Goal: Download file/media

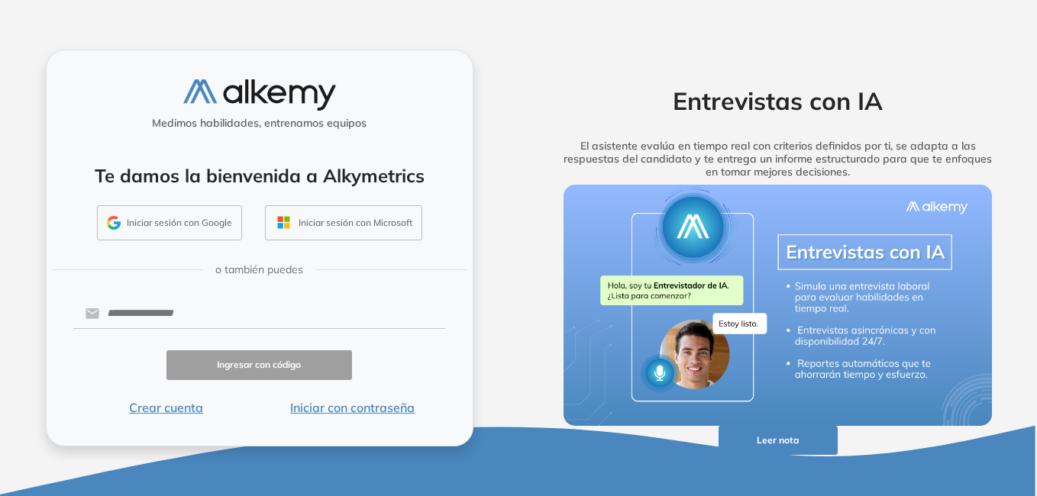
click at [343, 407] on button "Iniciar con contraseña" at bounding box center [352, 408] width 186 height 18
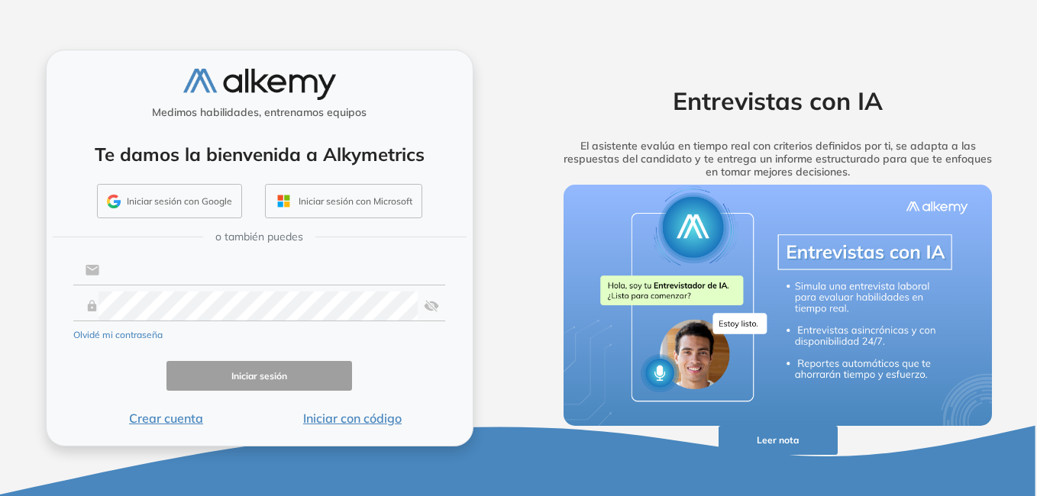
type input "**********"
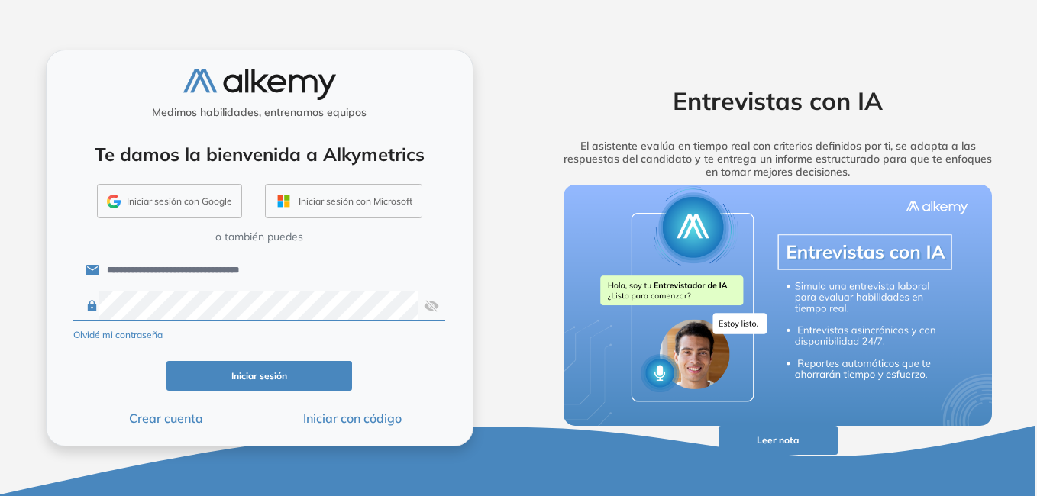
click at [233, 370] on button "Iniciar sesión" at bounding box center [260, 376] width 186 height 30
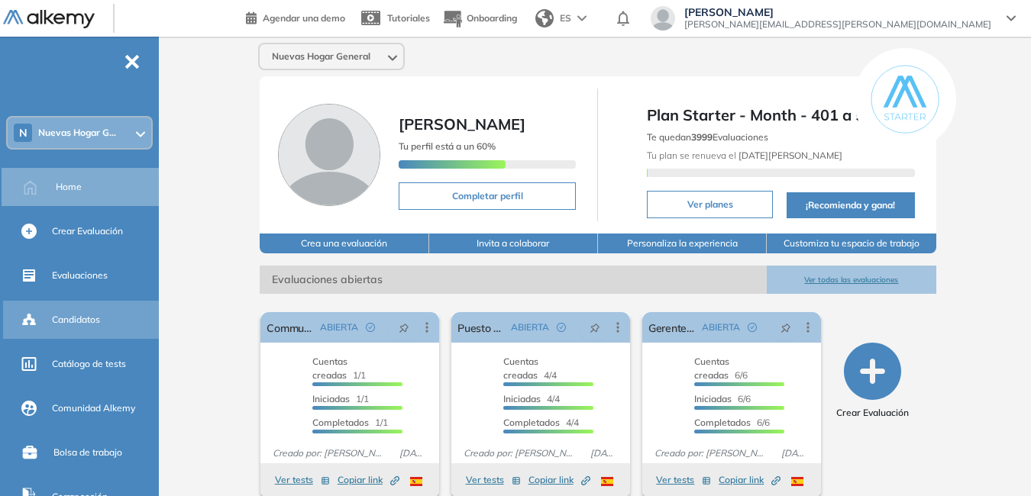
click at [103, 324] on div "Candidatos" at bounding box center [104, 320] width 104 height 26
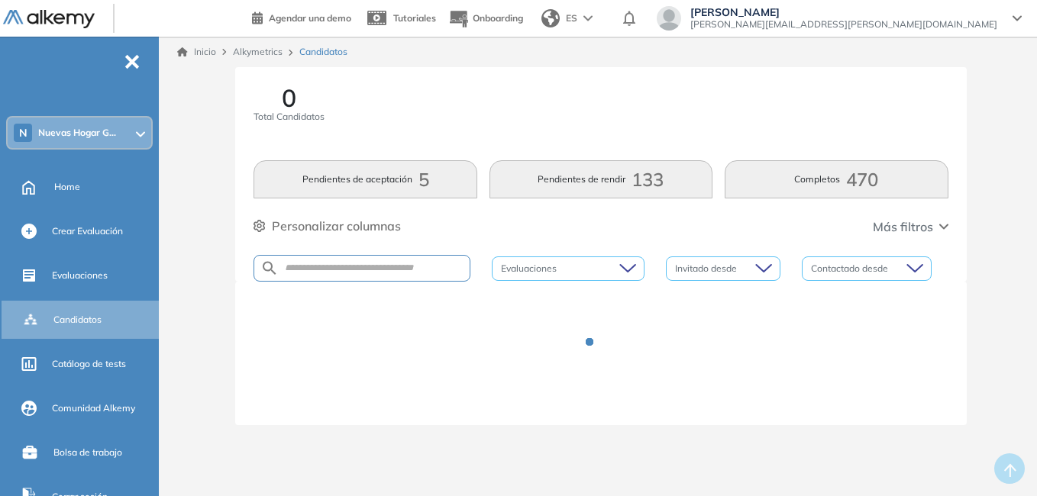
click at [136, 125] on div "N Nuevas Hogar G..." at bounding box center [80, 133] width 144 height 31
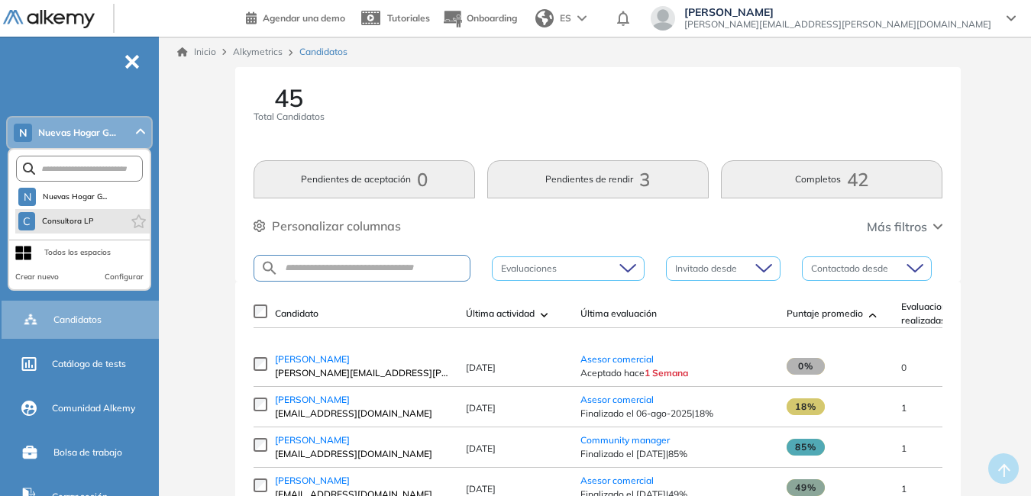
click at [105, 225] on li "C Consultora LP" at bounding box center [82, 221] width 134 height 24
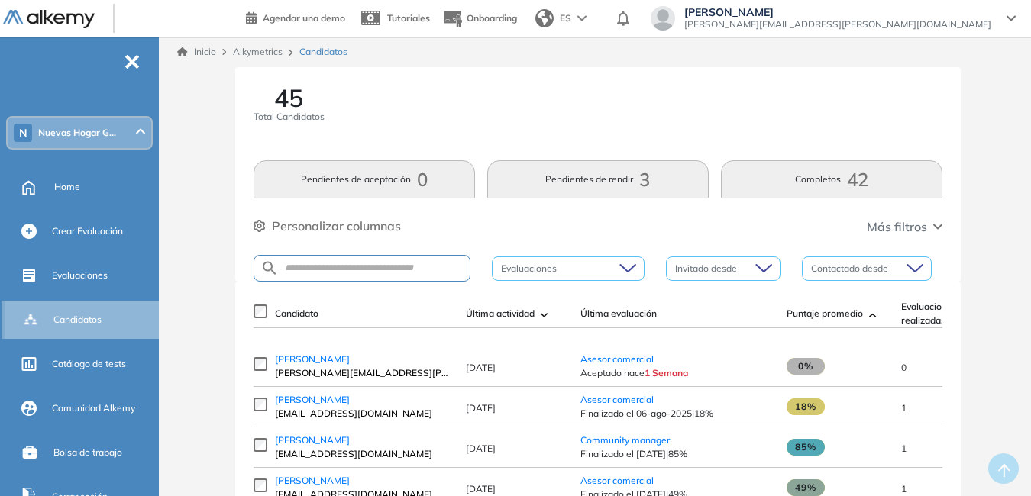
click at [118, 321] on div "Candidatos" at bounding box center [105, 320] width 104 height 26
click at [120, 139] on div "N Nuevas Hogar G..." at bounding box center [80, 133] width 144 height 31
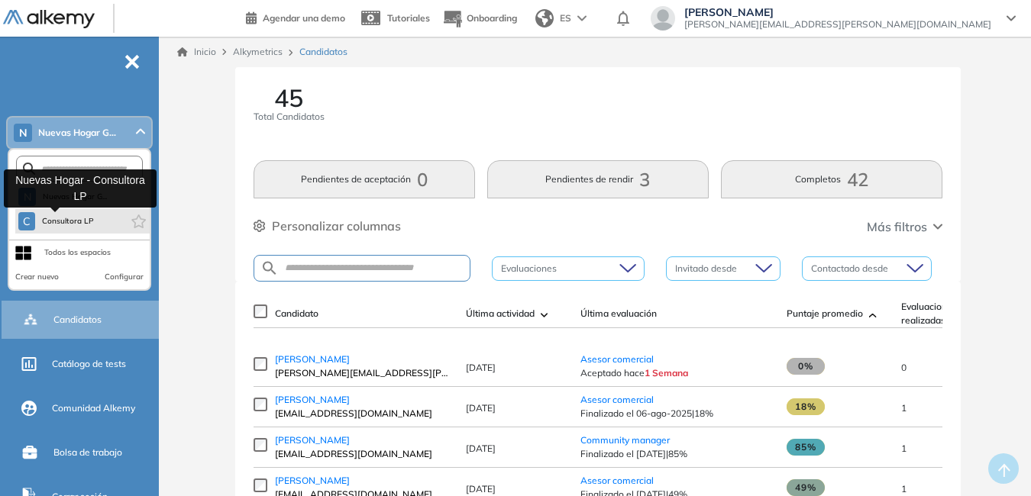
click at [82, 216] on span "Consultora LP" at bounding box center [67, 221] width 53 height 12
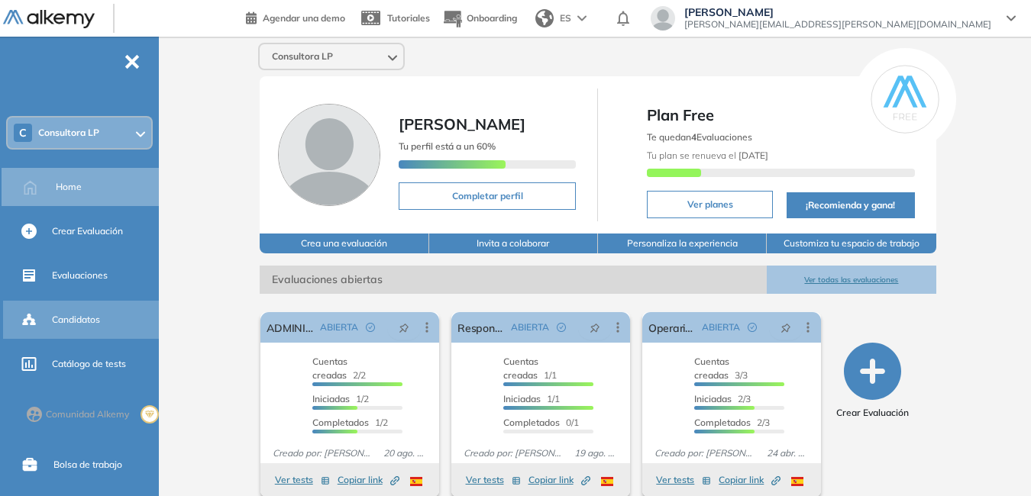
click at [105, 315] on div "Candidatos" at bounding box center [104, 320] width 104 height 26
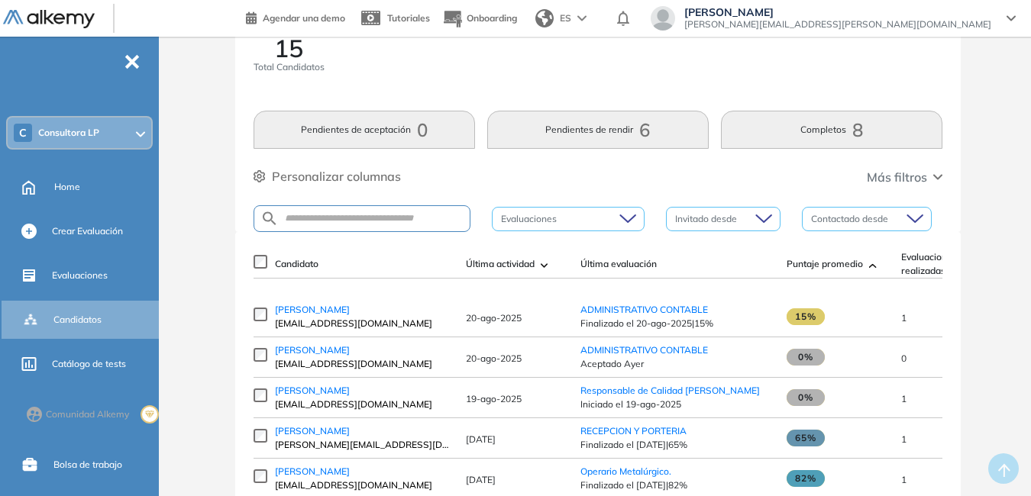
scroll to position [76, 0]
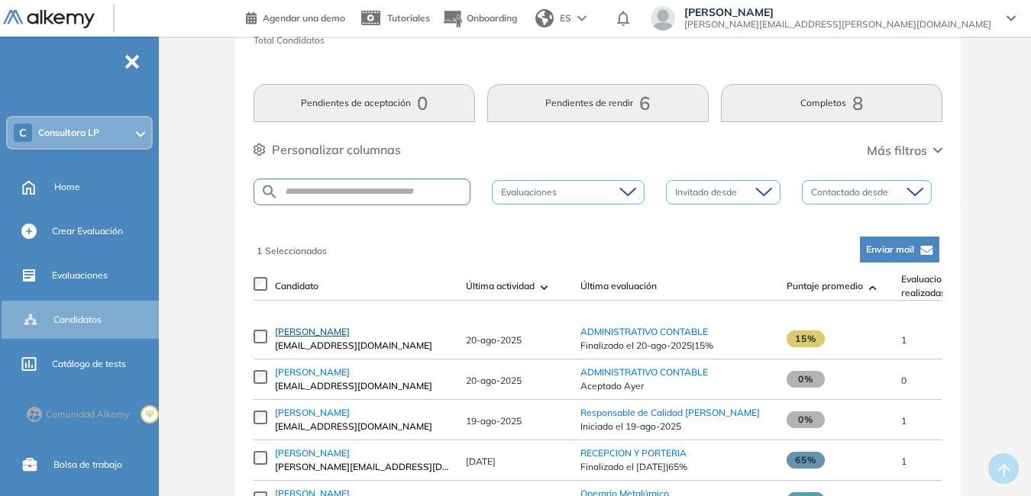
click at [307, 338] on span "[PERSON_NAME]" at bounding box center [312, 331] width 75 height 11
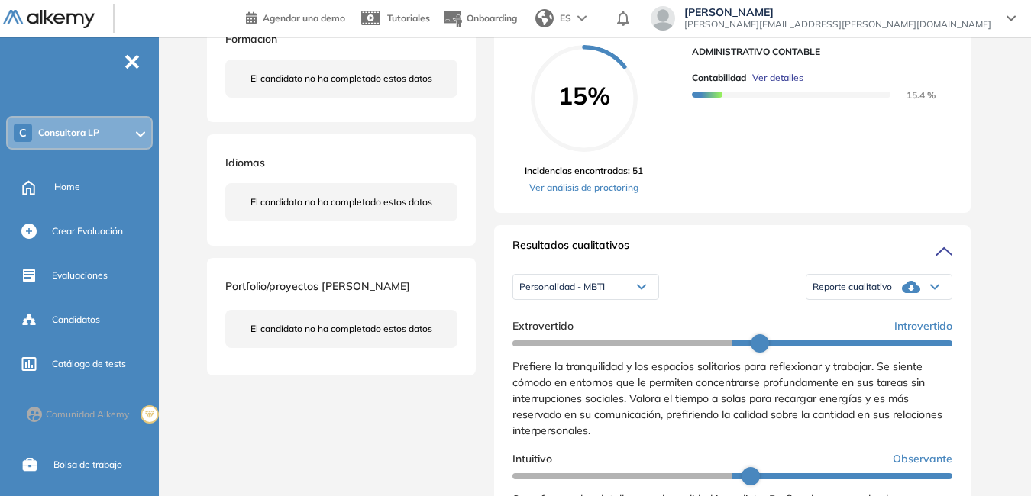
scroll to position [306, 0]
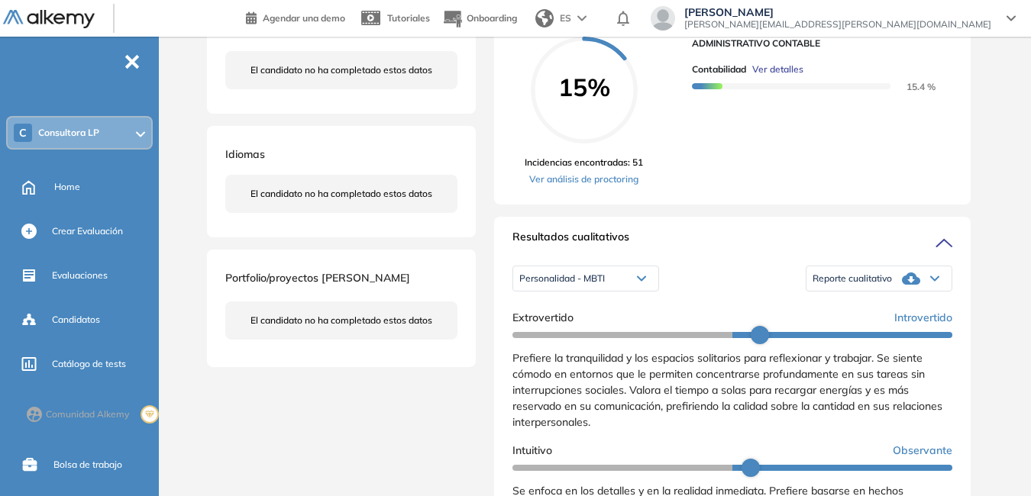
click at [930, 282] on icon at bounding box center [934, 279] width 9 height 6
click at [845, 308] on li "Reporte con Afinidad AI" at bounding box center [859, 300] width 93 height 15
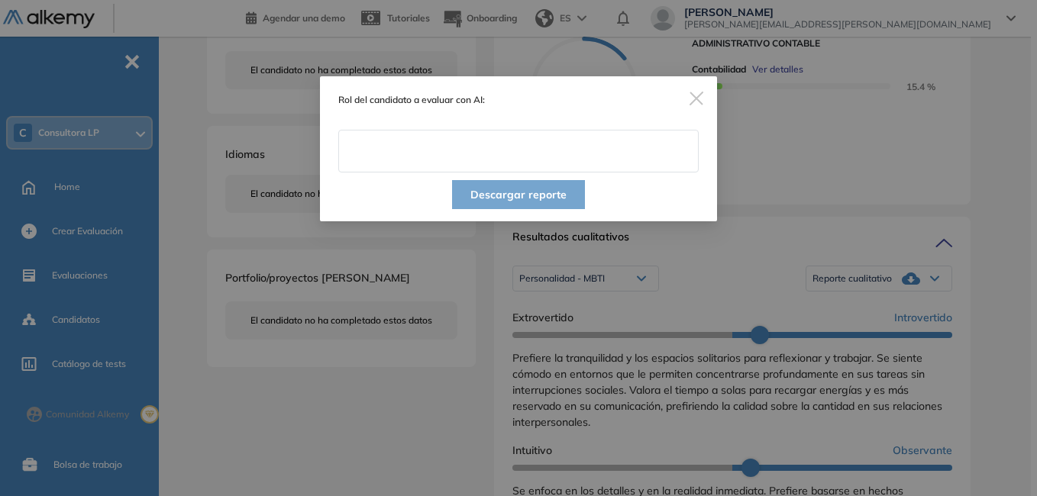
click at [434, 150] on input "text" at bounding box center [518, 151] width 361 height 43
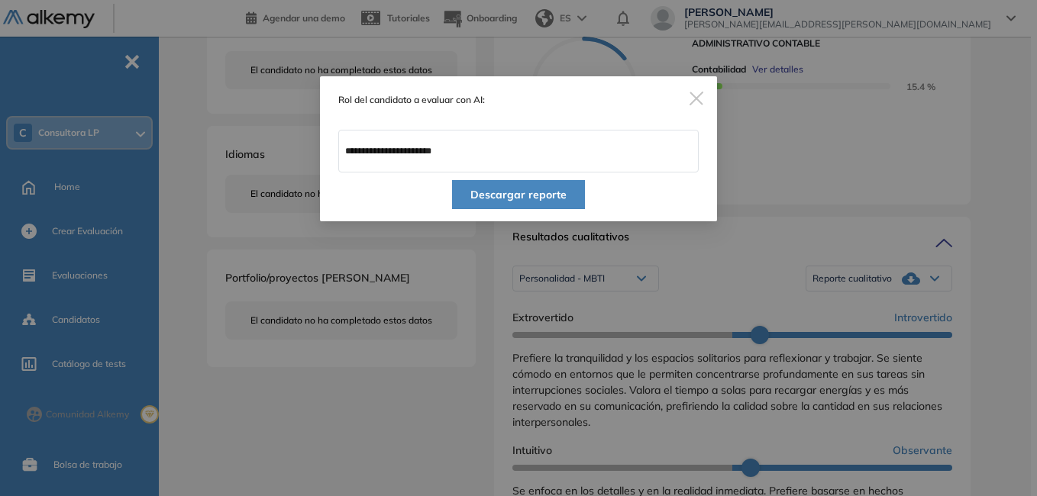
type input "**********"
click at [494, 198] on button "Descargar reporte" at bounding box center [518, 194] width 133 height 29
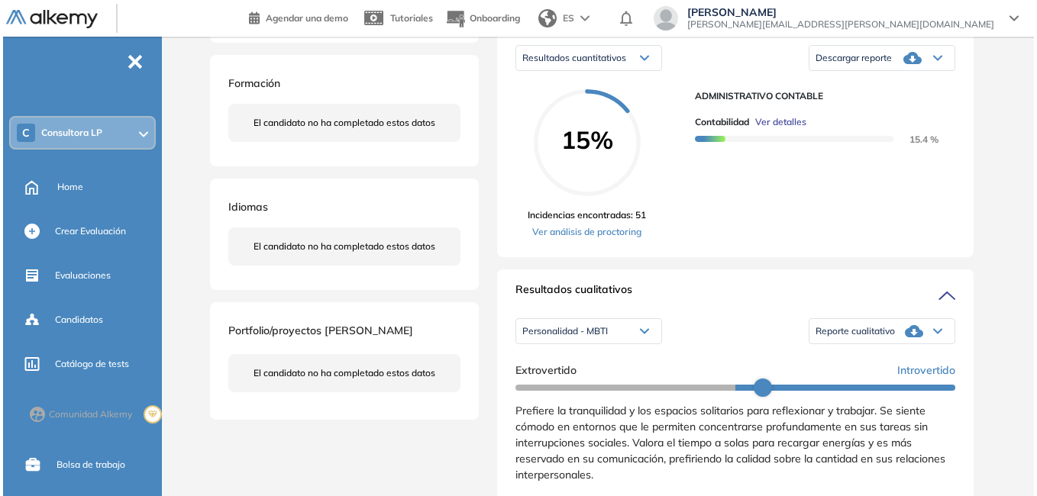
scroll to position [229, 0]
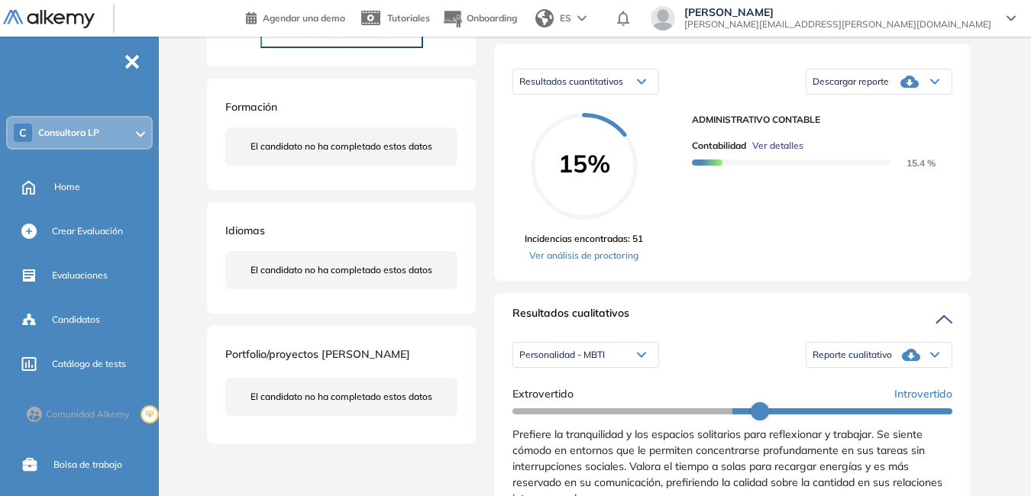
click at [788, 153] on span "Ver detalles" at bounding box center [777, 146] width 51 height 14
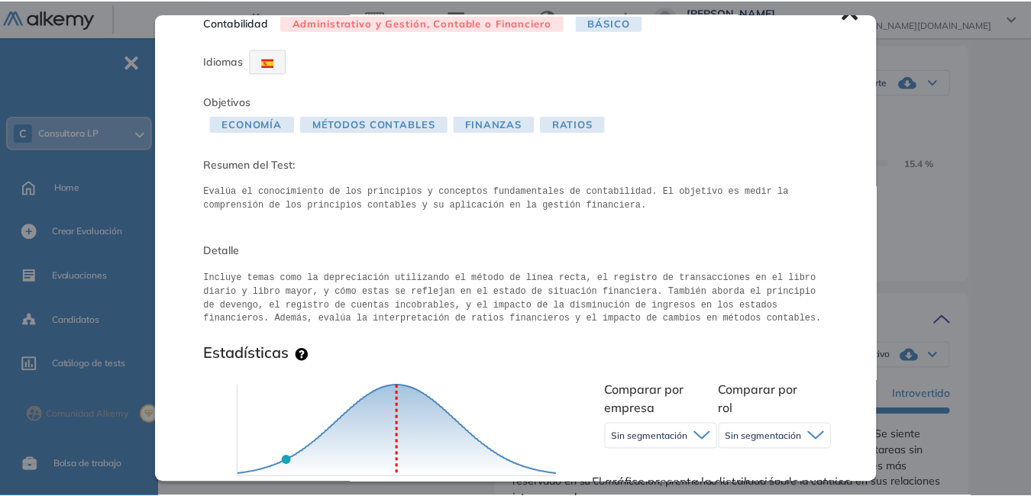
scroll to position [0, 0]
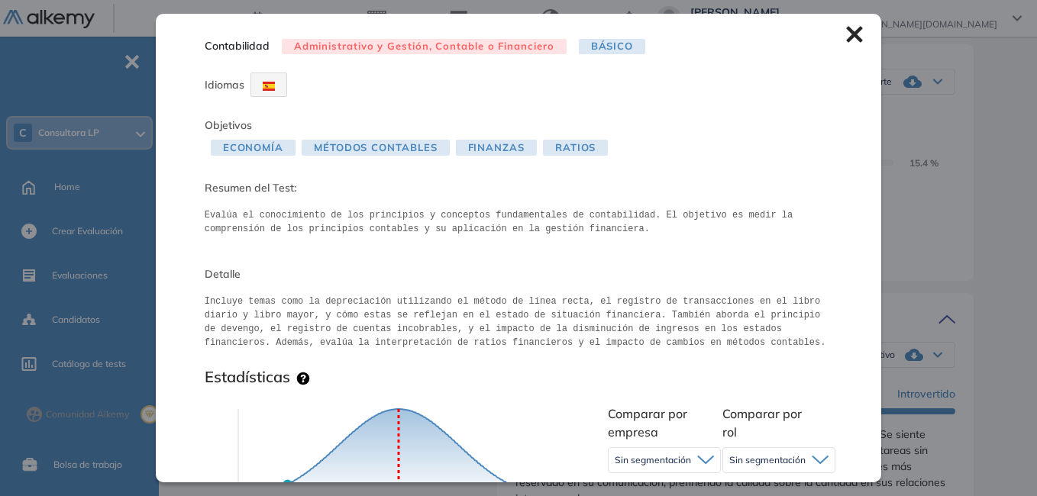
click at [847, 32] on icon at bounding box center [855, 35] width 16 height 16
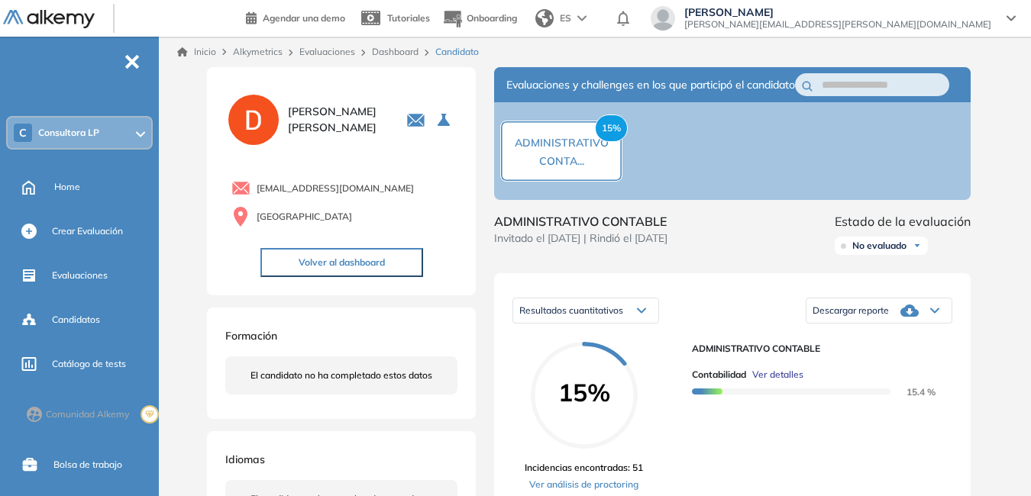
click at [1008, 21] on div "Lucrecia Pedraza [EMAIL_ADDRESS][PERSON_NAME][DOMAIN_NAME]" at bounding box center [833, 18] width 365 height 24
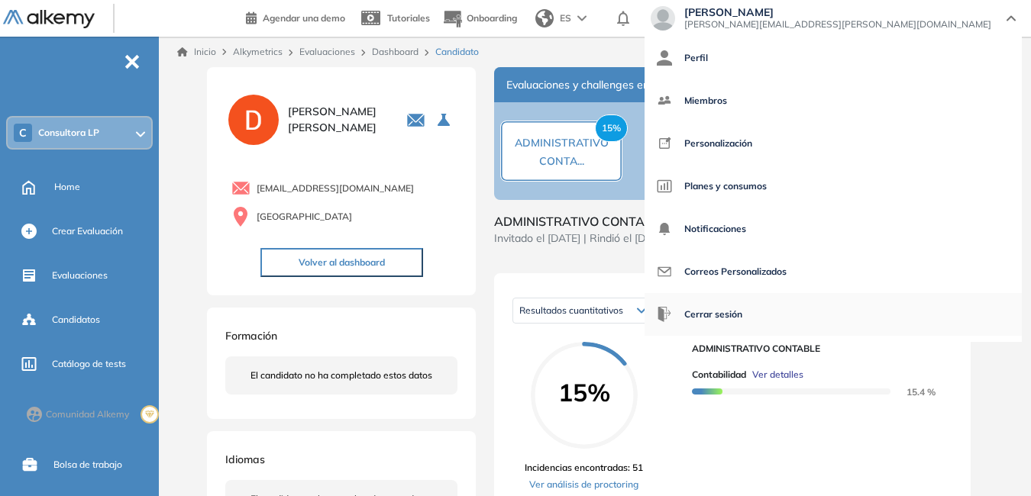
click at [742, 308] on span "Cerrar sesión" at bounding box center [713, 314] width 58 height 37
